Goal: Information Seeking & Learning: Learn about a topic

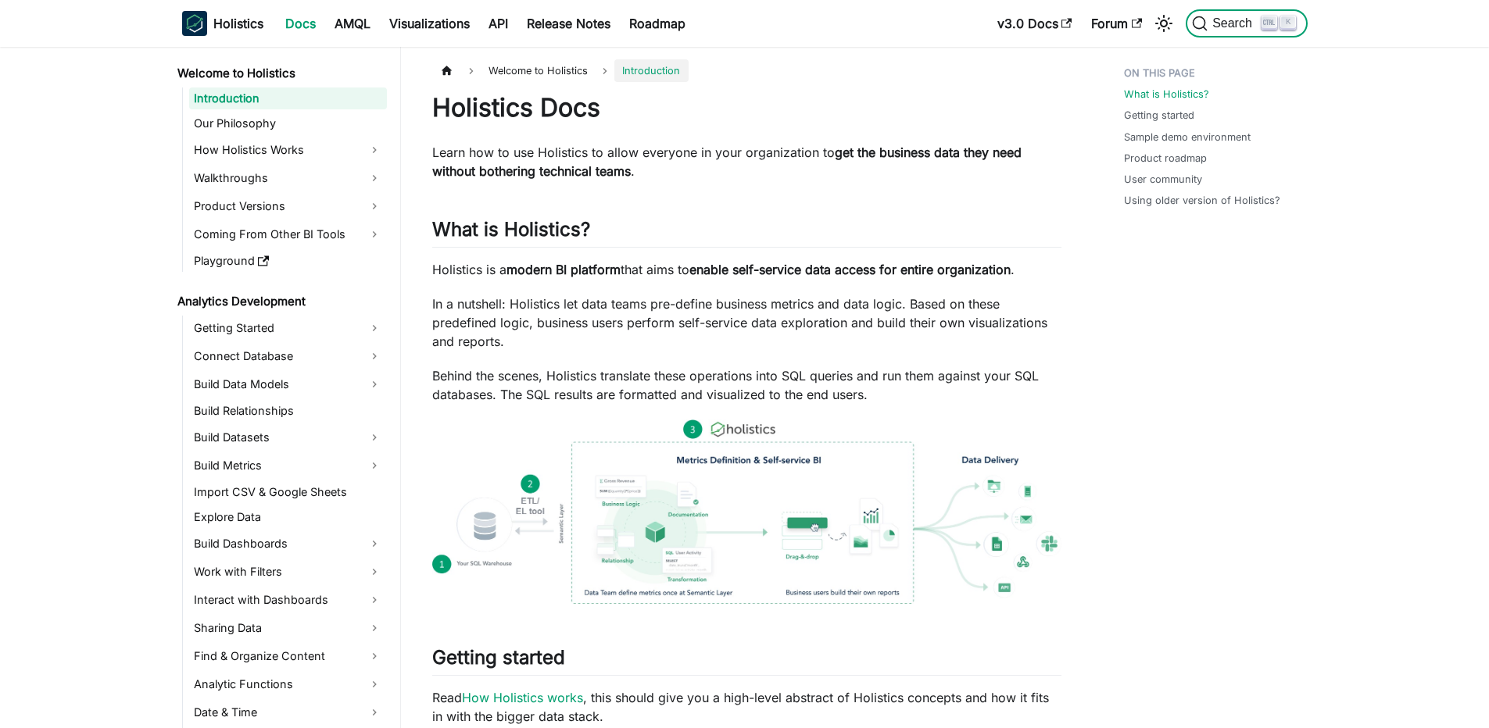
click at [1297, 33] on button "Search K" at bounding box center [1246, 23] width 121 height 28
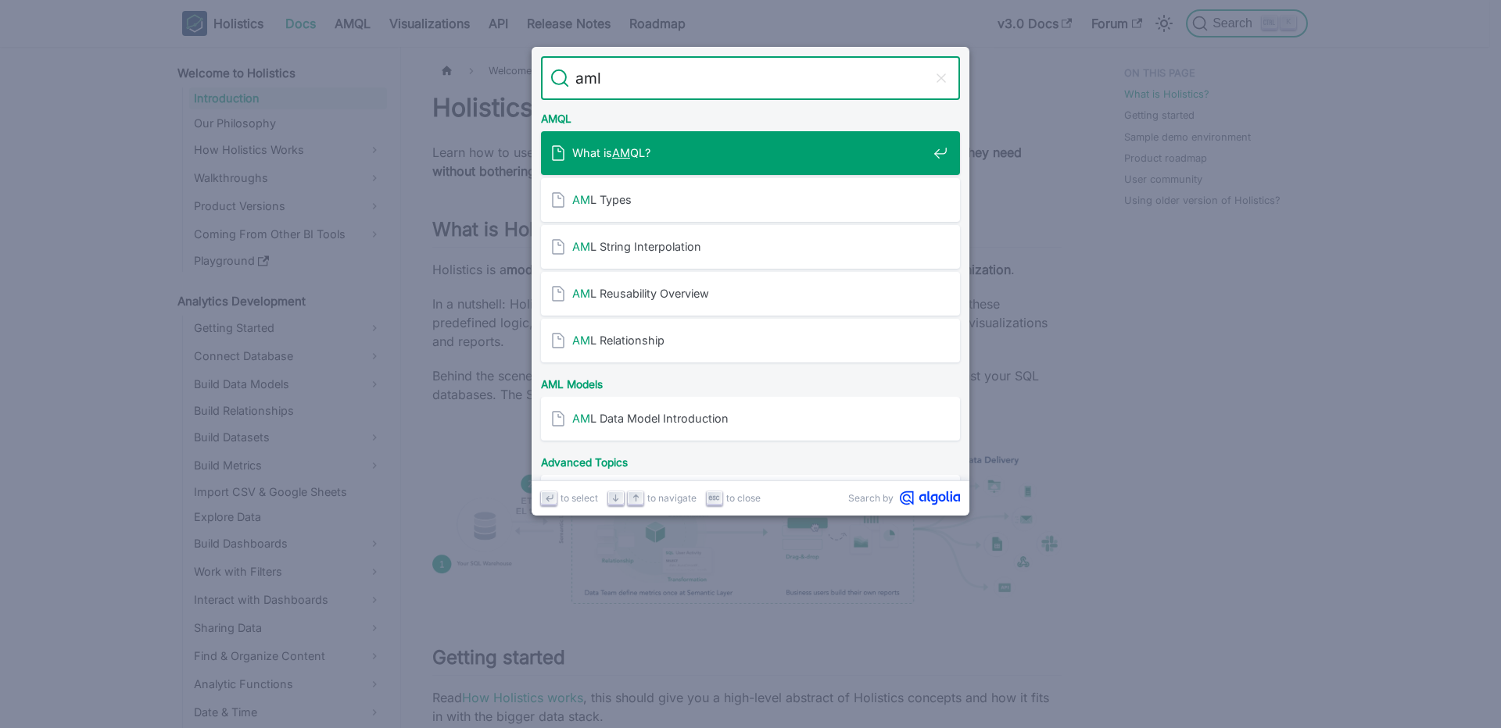
type input "aml;"
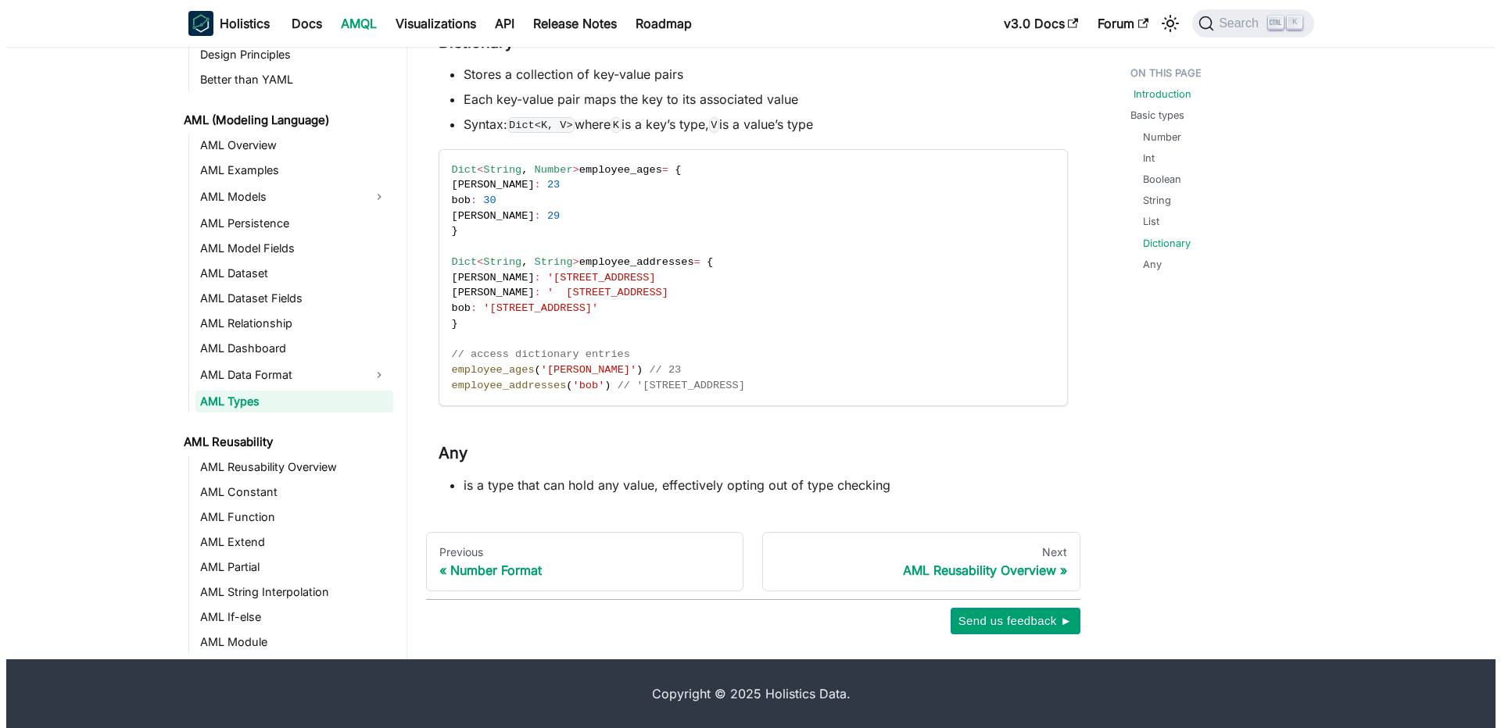
scroll to position [1437, 0]
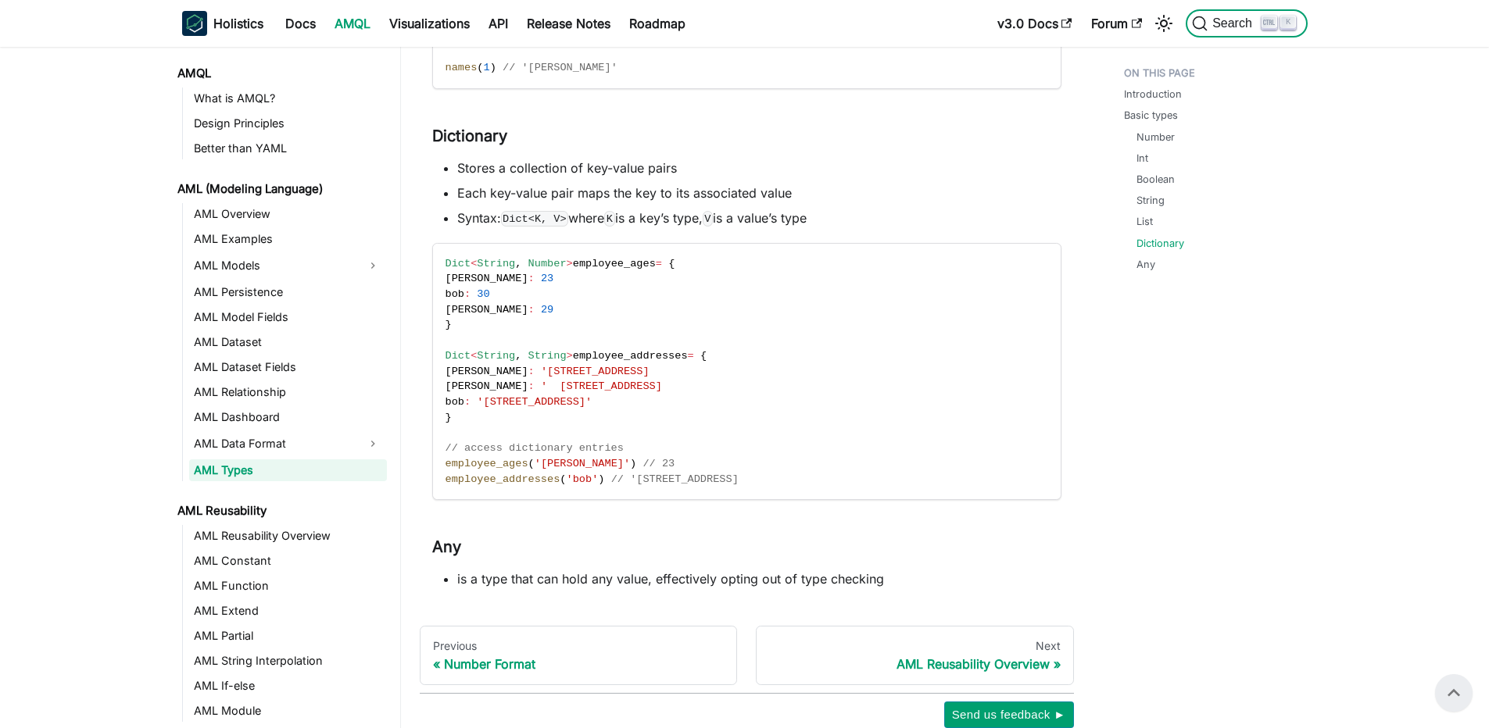
click at [1229, 24] on span "Search" at bounding box center [1235, 23] width 54 height 14
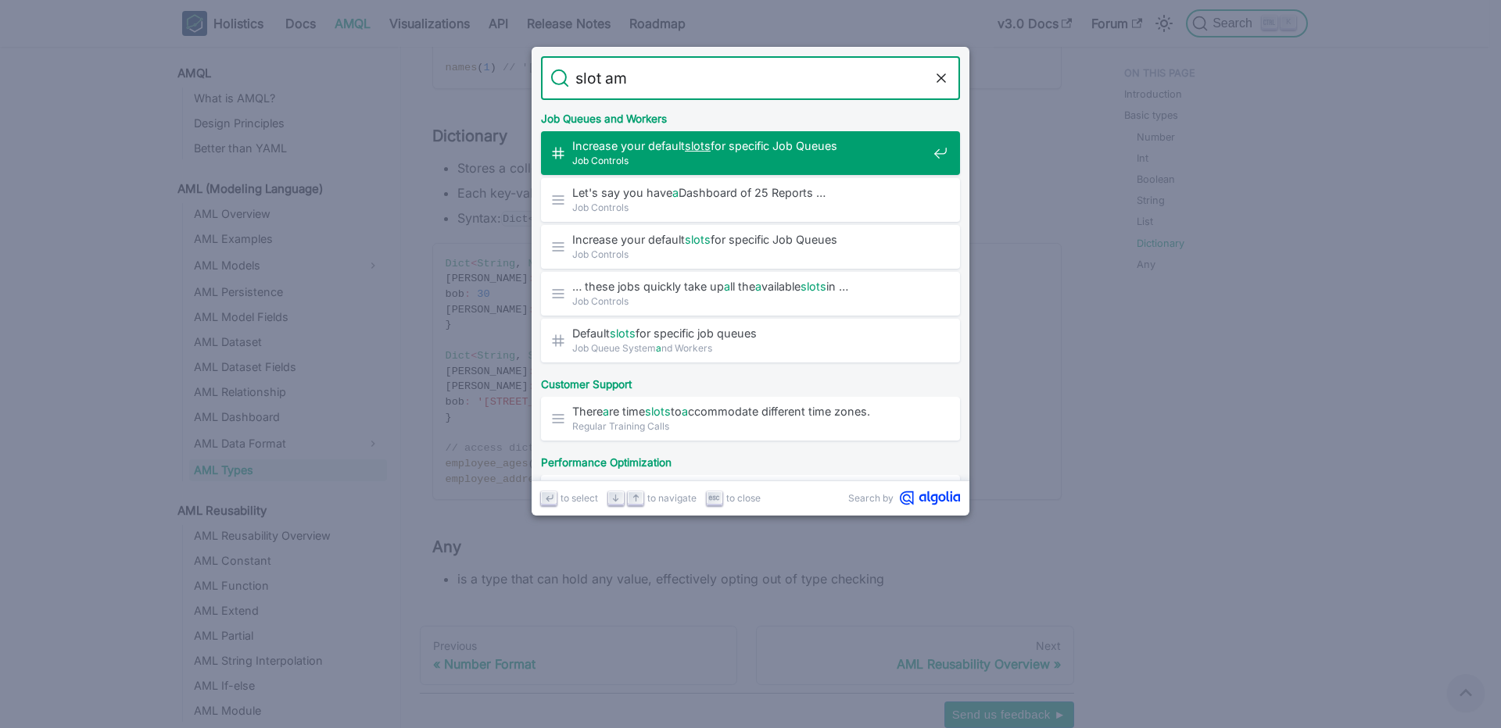
type input "slot aml"
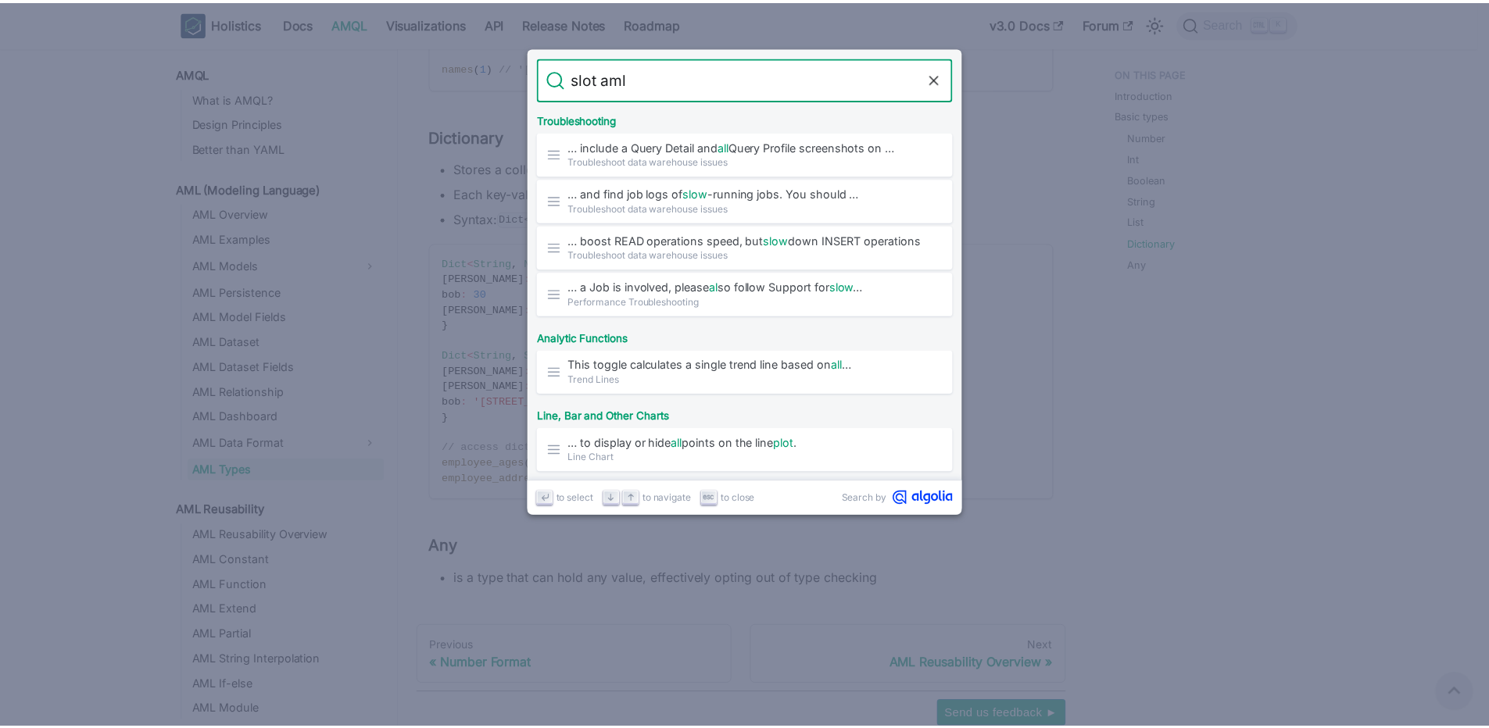
scroll to position [820, 0]
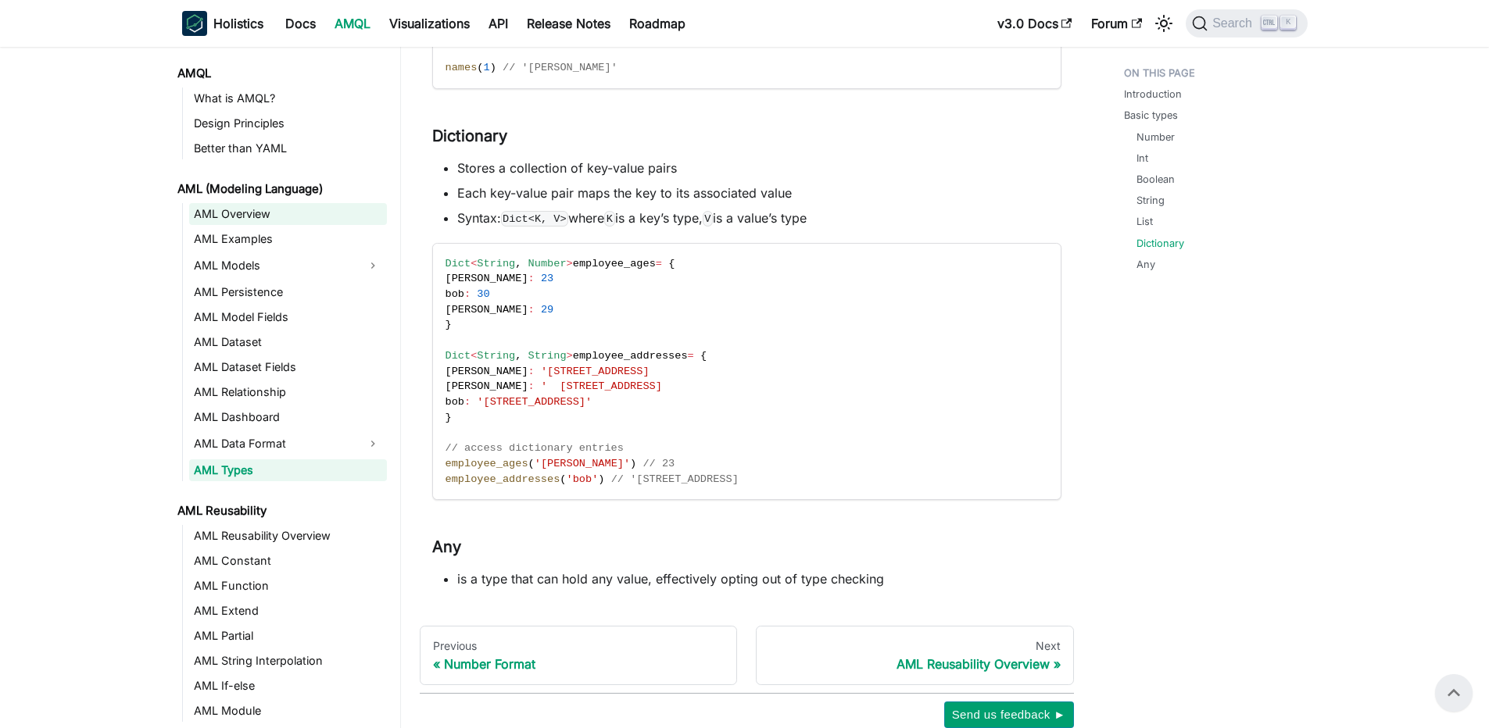
click at [261, 209] on link "AML Overview" at bounding box center [288, 214] width 198 height 22
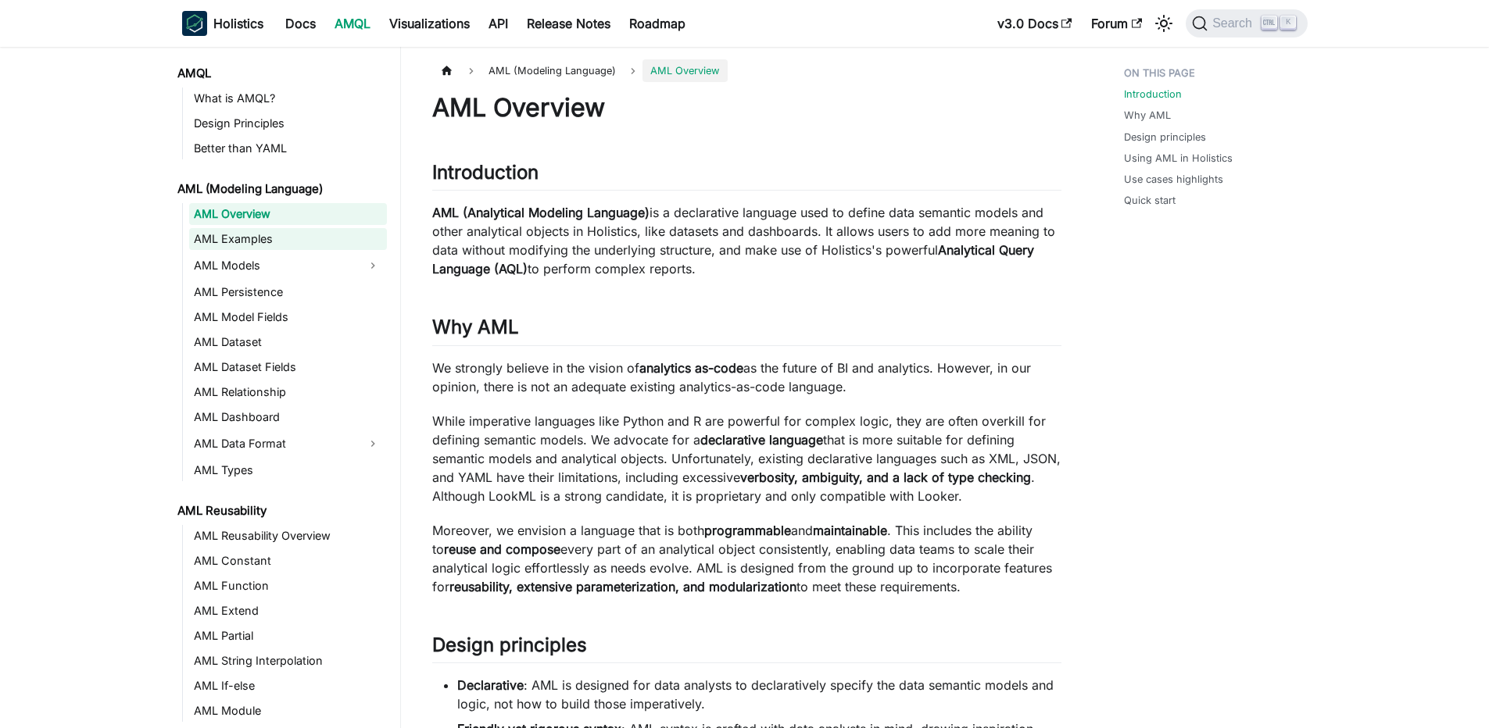
click at [258, 234] on link "AML Examples" at bounding box center [288, 239] width 198 height 22
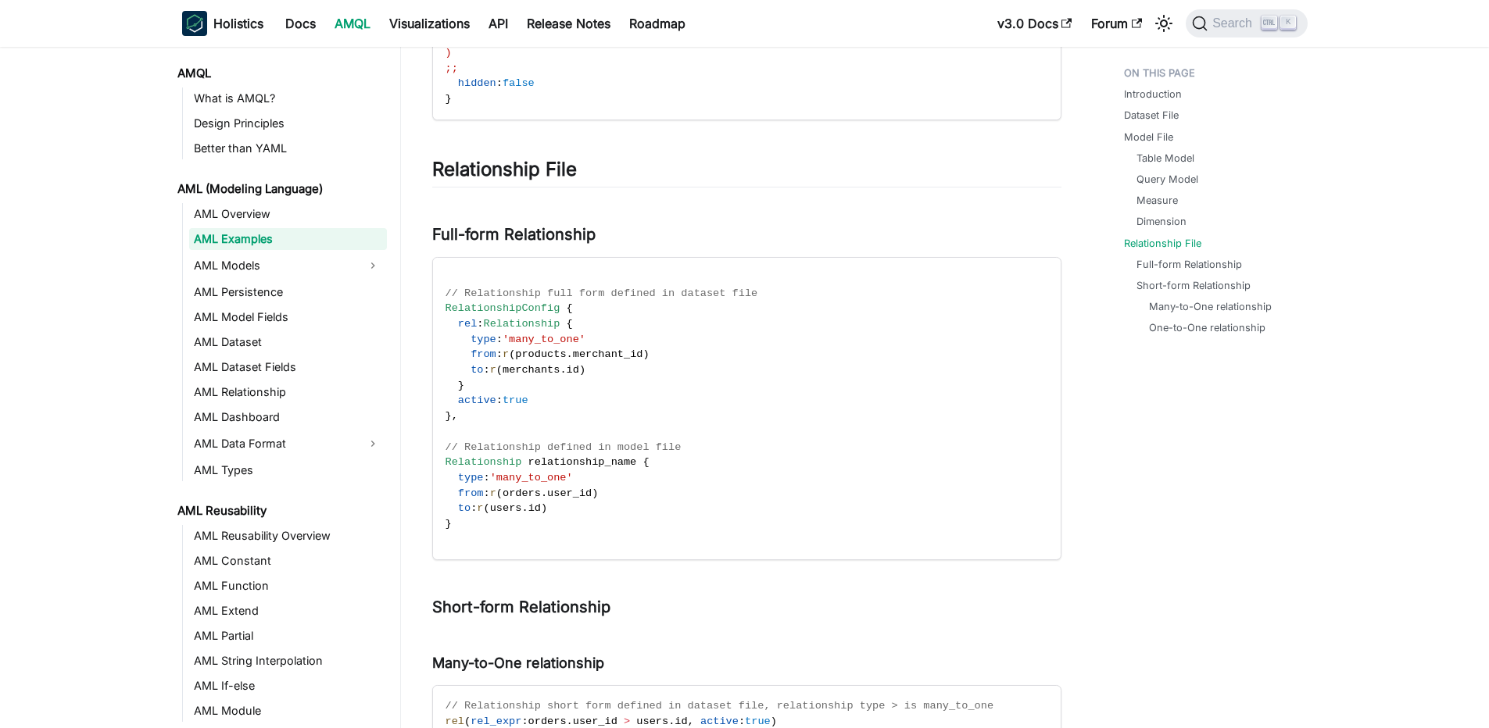
scroll to position [3390, 0]
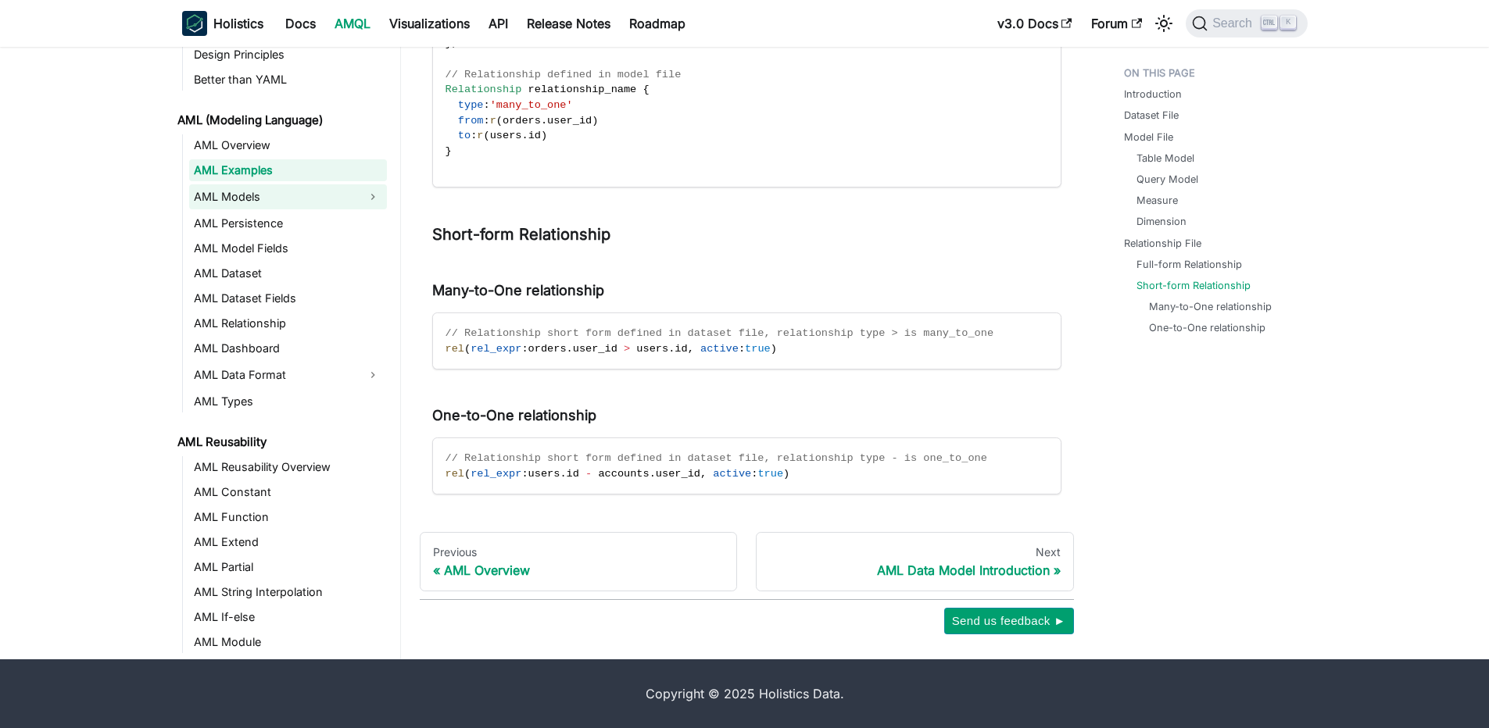
click at [268, 196] on link "AML Models" at bounding box center [274, 196] width 170 height 25
